Goal: Task Accomplishment & Management: Use online tool/utility

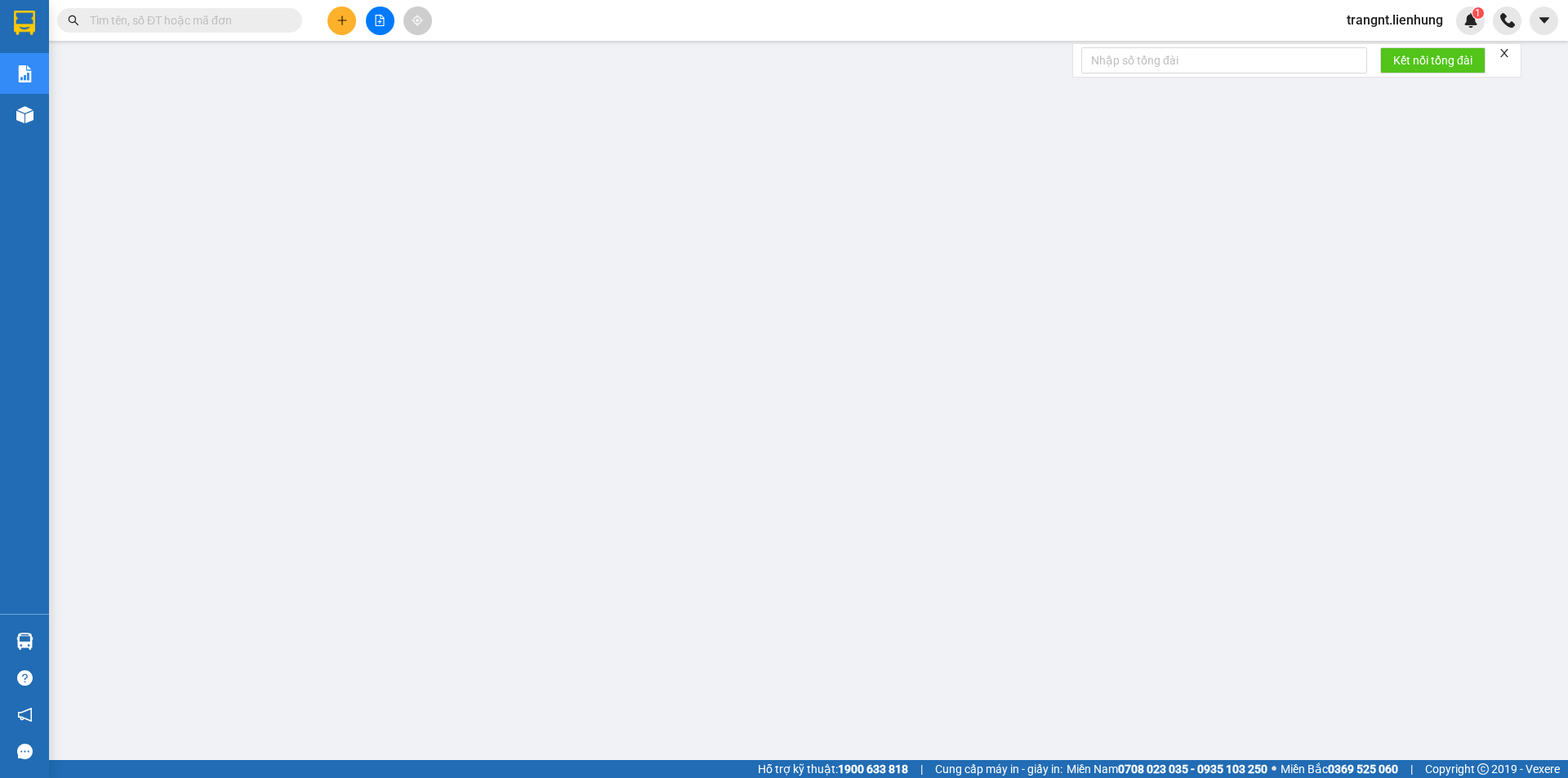
click at [205, 24] on input "text" at bounding box center [186, 21] width 193 height 18
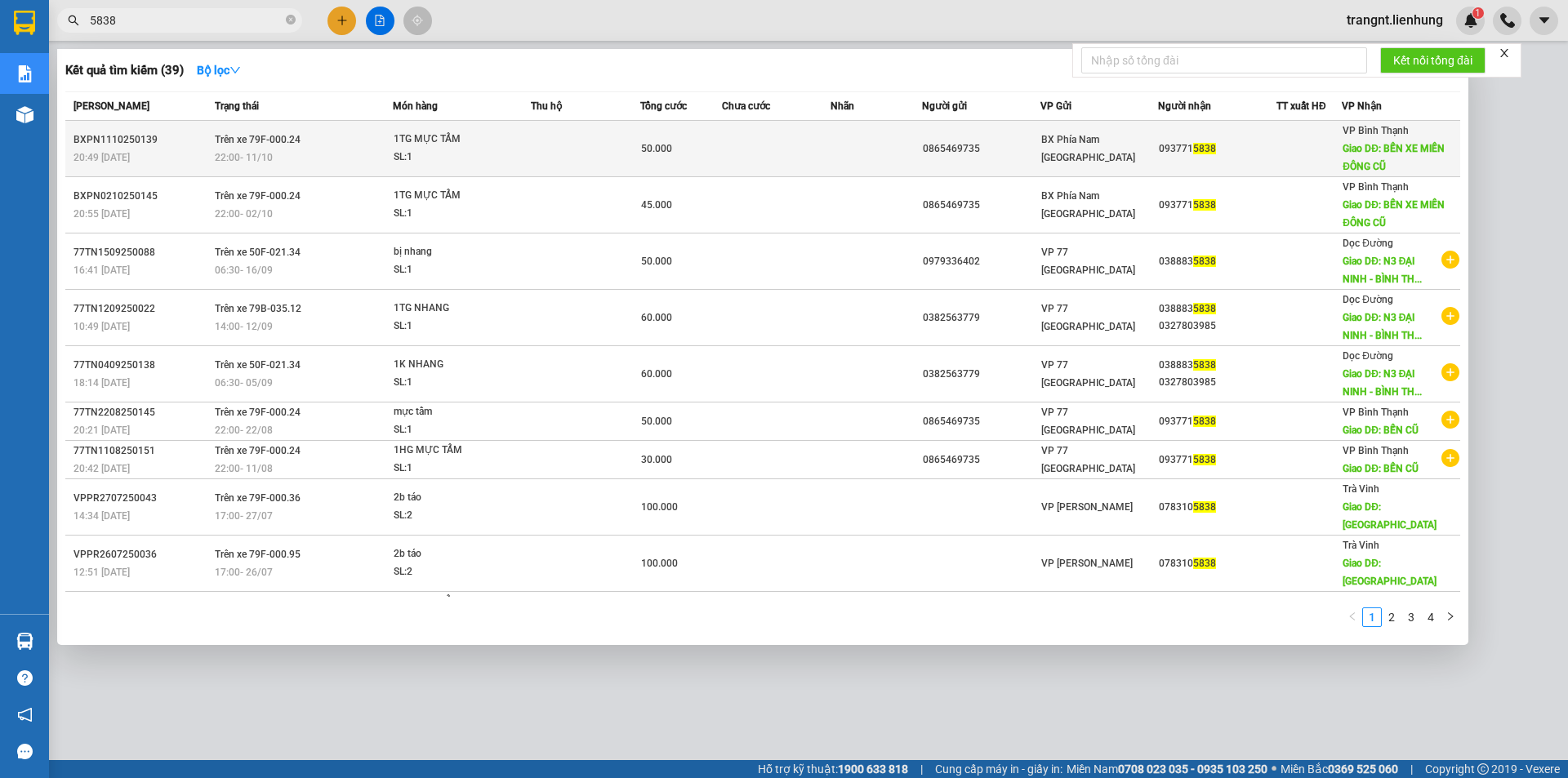
type input "5838"
click at [257, 156] on span "22:00 [DATE]" at bounding box center [244, 158] width 58 height 12
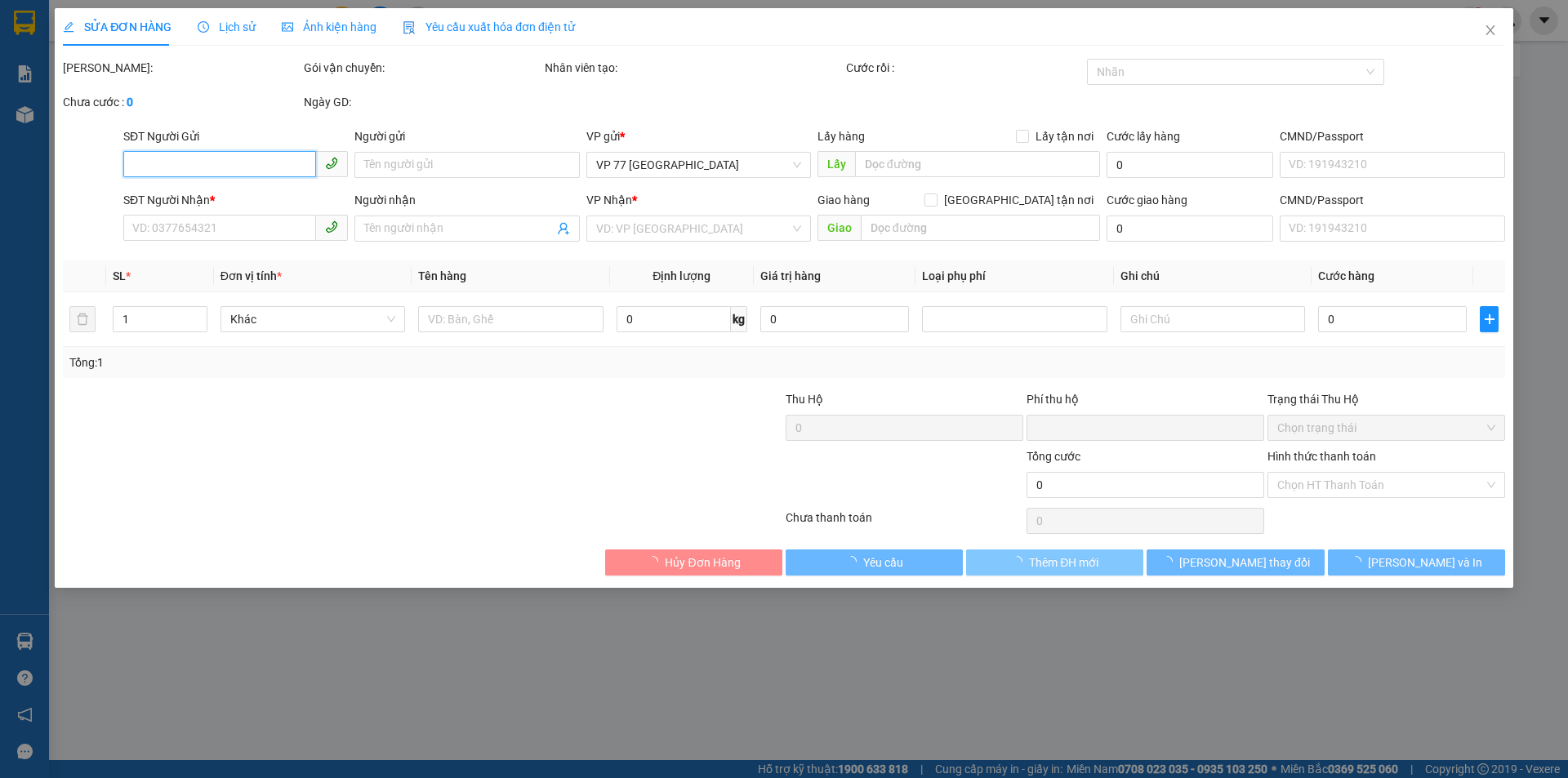
type input "0865469735"
type input "0937715838"
type input "BẾN XE MIỀN ĐÔNG CŨ"
type input "0"
type input "50.000"
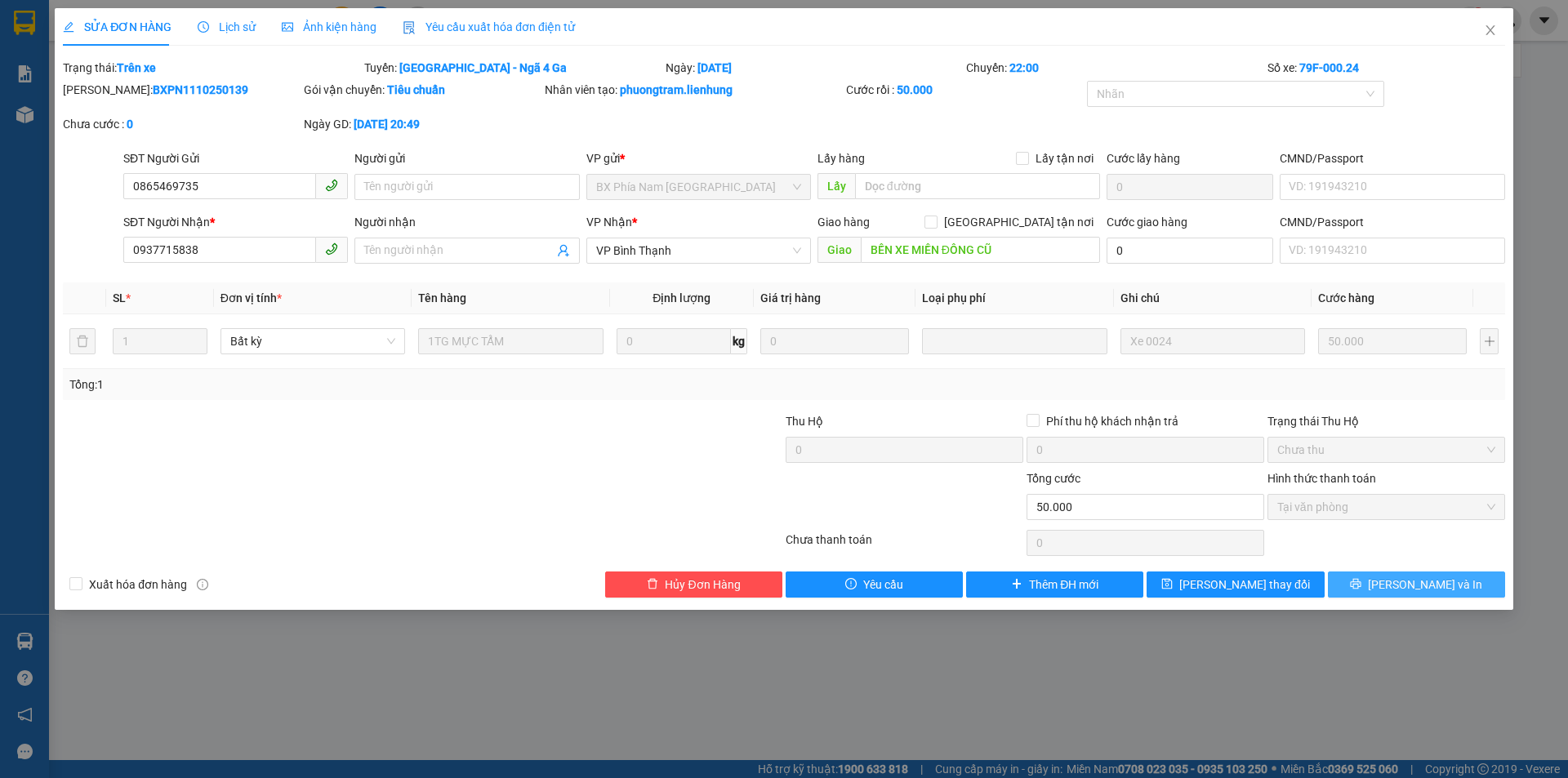
click at [1418, 587] on span "[PERSON_NAME] và In" at bounding box center [1424, 585] width 114 height 18
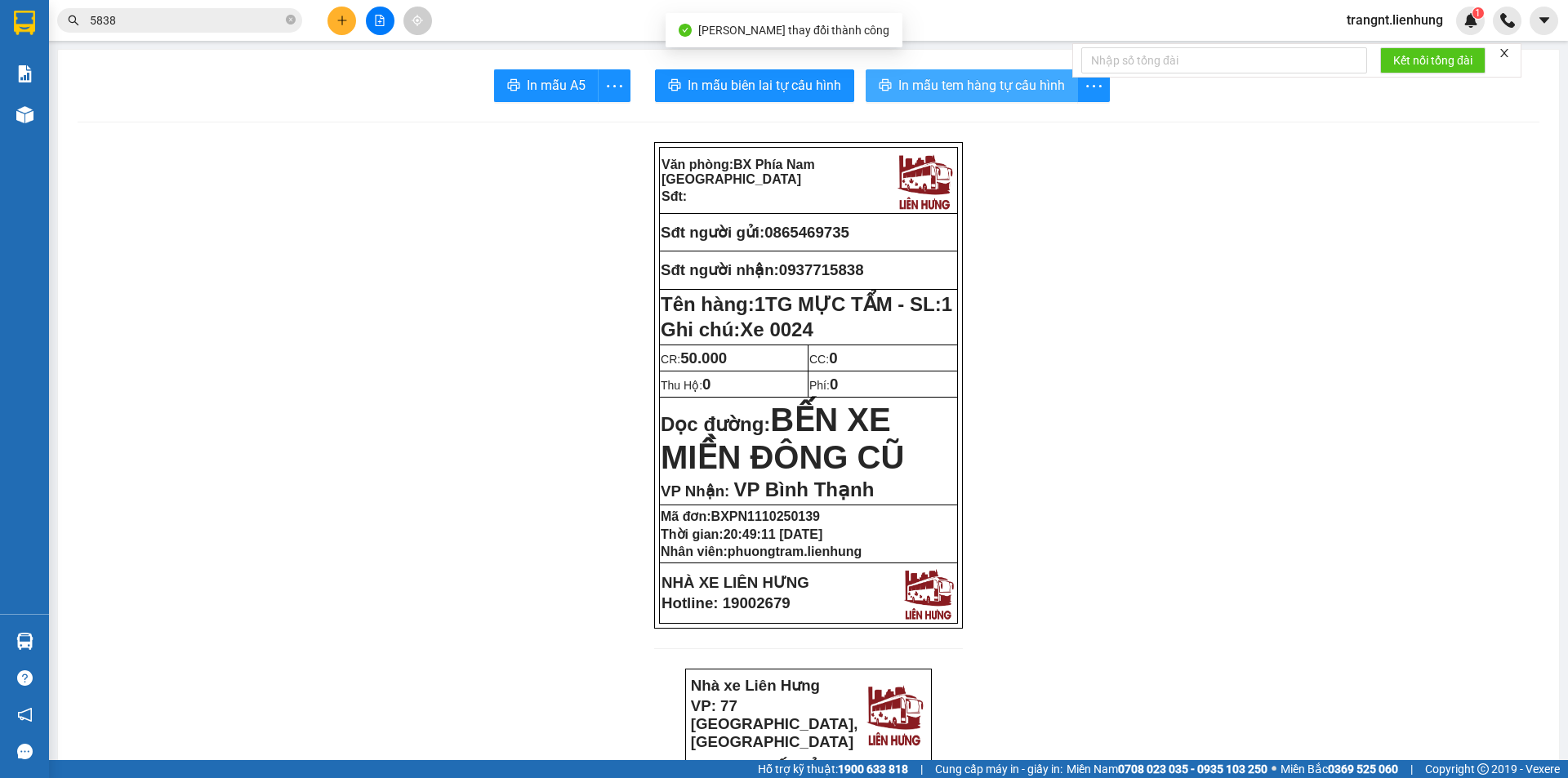
click at [928, 90] on span "In mẫu tem hàng tự cấu hình" at bounding box center [981, 85] width 166 height 21
